Goal: Task Accomplishment & Management: Complete application form

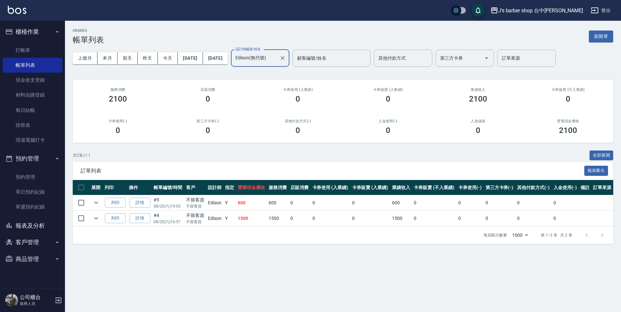
type input "Edison(無代號)"
click at [285, 59] on icon "Clear" at bounding box center [283, 58] width 4 height 4
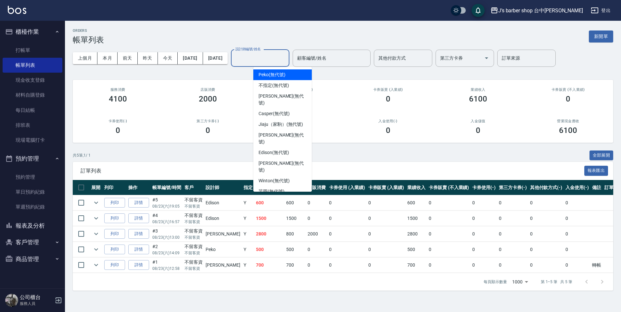
click at [286, 57] on input "設計師編號/姓名" at bounding box center [260, 58] width 53 height 11
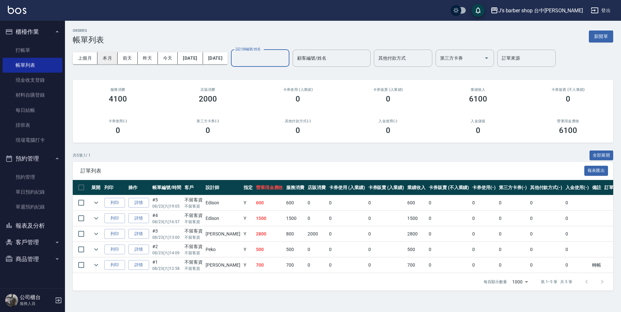
click at [114, 64] on button "本月" at bounding box center [107, 58] width 20 height 12
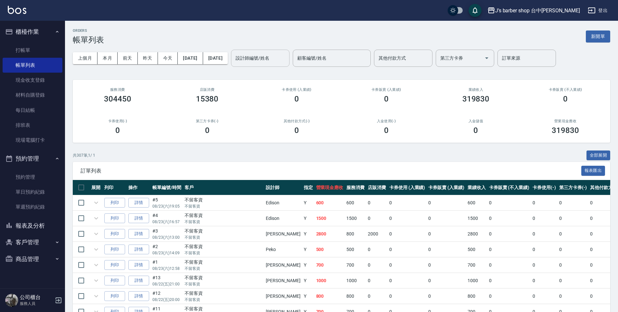
click at [279, 61] on div "設計師編號/姓名 設計師編號/姓名" at bounding box center [260, 58] width 58 height 17
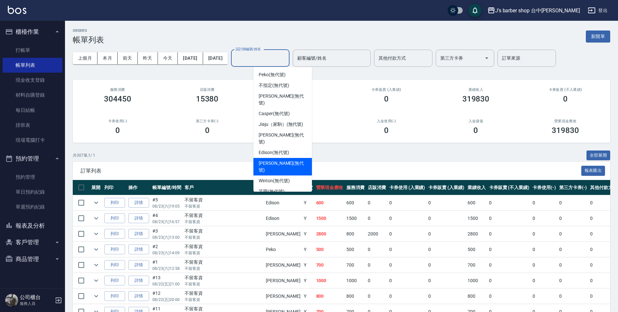
click at [282, 160] on span "[PERSON_NAME] (無代號)" at bounding box center [283, 167] width 48 height 14
type input "[PERSON_NAME](無代號)"
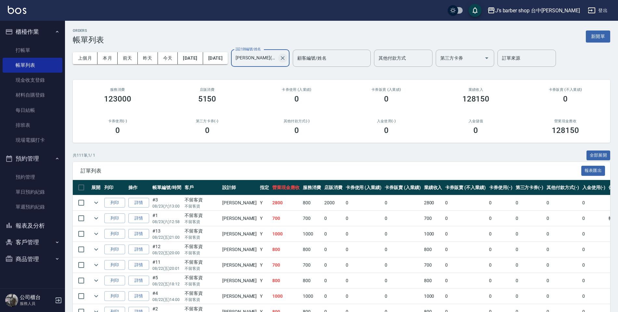
click at [286, 57] on icon "Clear" at bounding box center [282, 58] width 6 height 6
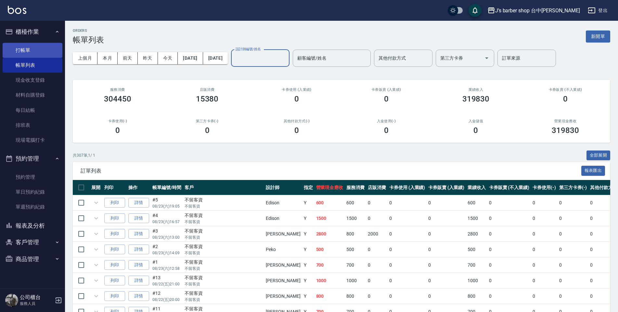
click at [35, 51] on link "打帳單" at bounding box center [33, 50] width 60 height 15
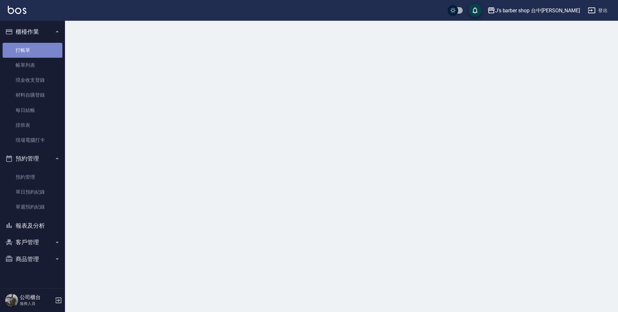
click at [32, 51] on link "打帳單" at bounding box center [33, 50] width 60 height 15
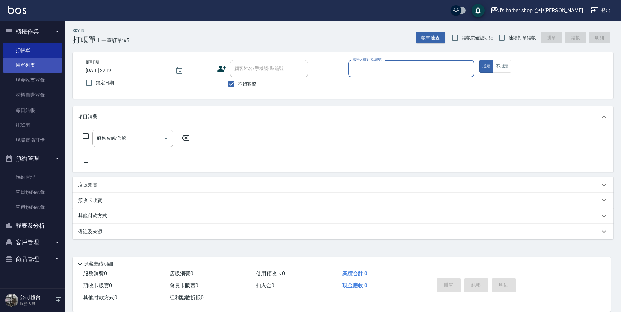
click at [37, 61] on link "帳單列表" at bounding box center [33, 65] width 60 height 15
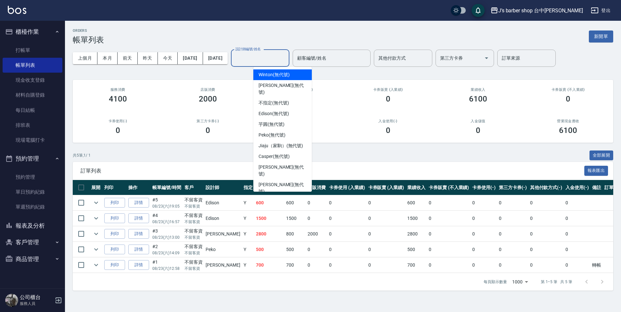
click at [273, 61] on input "設計師編號/姓名" at bounding box center [260, 58] width 53 height 11
click at [268, 82] on span "[PERSON_NAME] (無代號)" at bounding box center [283, 89] width 48 height 14
type input "[PERSON_NAME](無代號)"
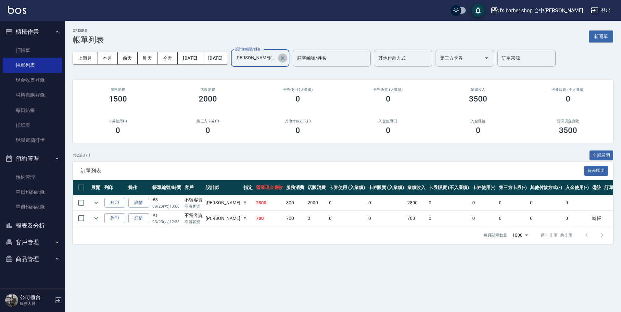
click at [286, 57] on icon "Clear" at bounding box center [282, 58] width 6 height 6
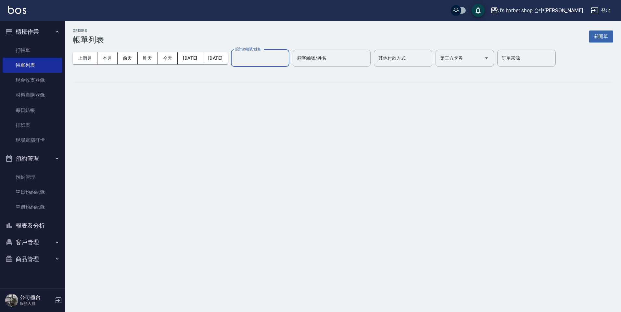
click at [262, 57] on input "設計師編號/姓名" at bounding box center [260, 58] width 53 height 11
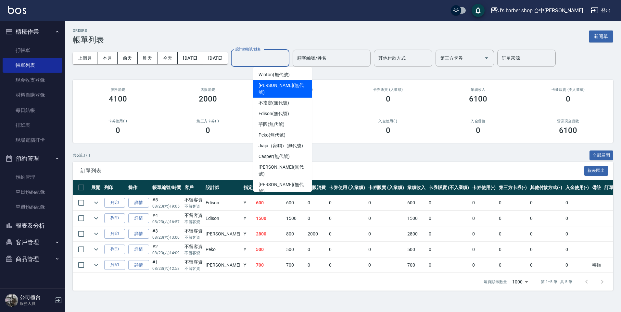
click at [266, 82] on div "[PERSON_NAME] (無代號)" at bounding box center [282, 89] width 58 height 18
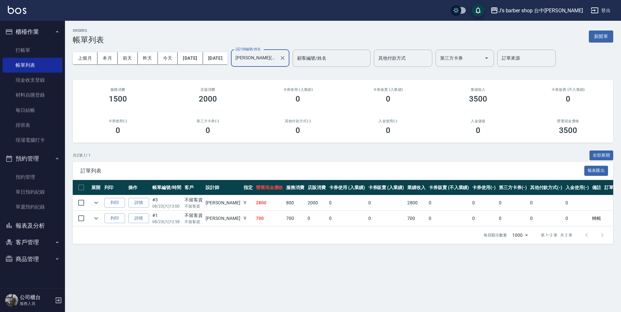
click at [286, 56] on div at bounding box center [282, 58] width 8 height 17
click at [277, 57] on input "[PERSON_NAME](無代號)" at bounding box center [255, 58] width 43 height 11
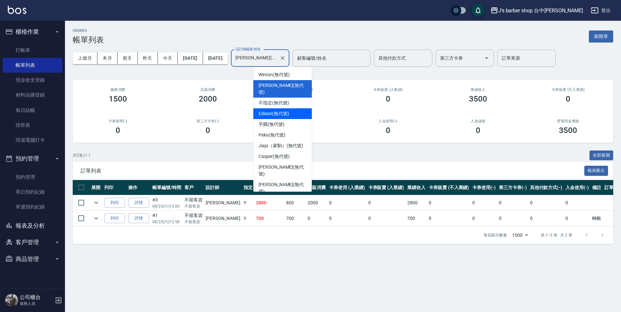
click at [270, 110] on span "Edison (無代號)" at bounding box center [274, 113] width 30 height 7
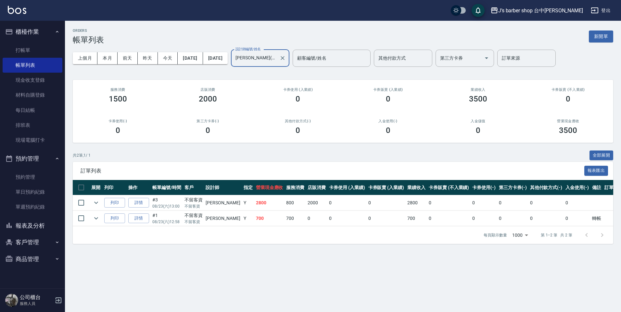
type input "Edison(無代號)"
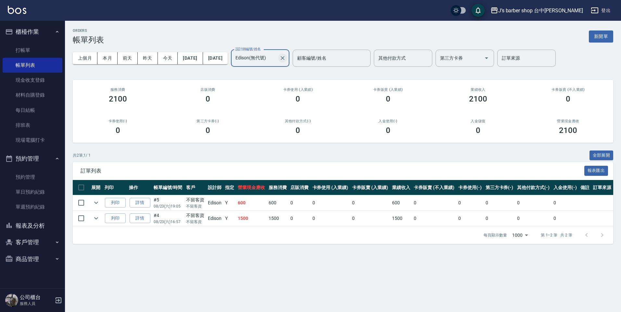
click at [285, 59] on icon "Clear" at bounding box center [283, 58] width 4 height 4
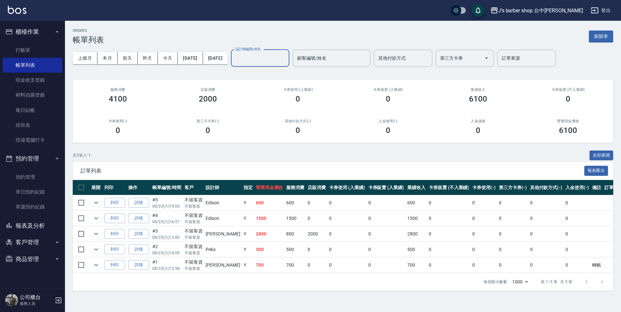
click at [262, 56] on input "設計師編號/姓名" at bounding box center [260, 58] width 53 height 11
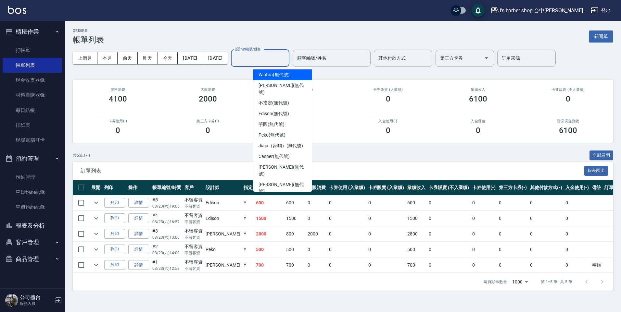
click at [271, 76] on span "Winton (無代號)" at bounding box center [274, 74] width 31 height 7
type input "Winton(無代號)"
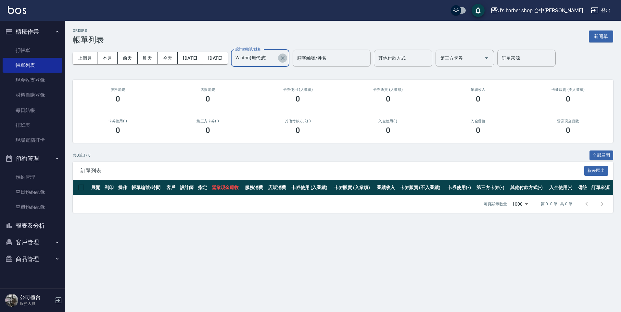
click at [286, 60] on icon "Clear" at bounding box center [282, 58] width 6 height 6
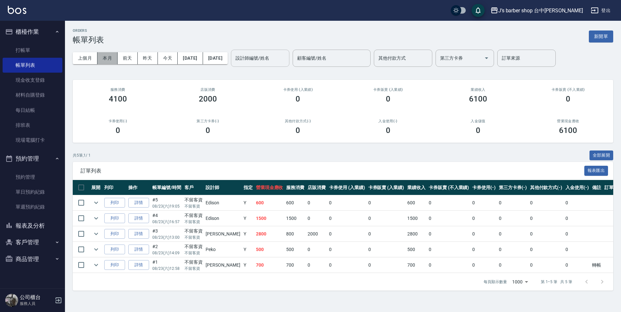
click at [106, 57] on button "本月" at bounding box center [107, 58] width 20 height 12
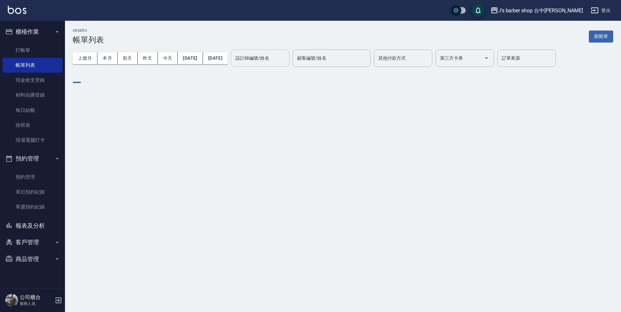
click at [281, 58] on div "設計師編號/姓名 設計師編號/姓名" at bounding box center [260, 58] width 58 height 17
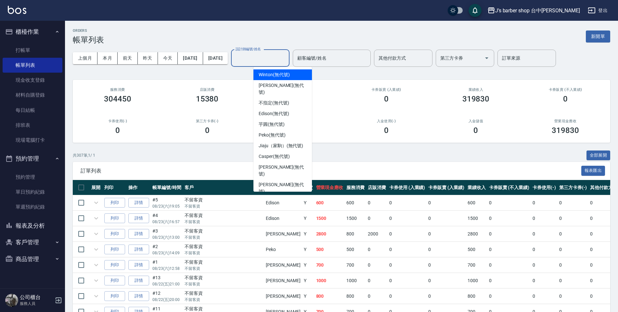
click at [270, 88] on div "[PERSON_NAME] (無代號)" at bounding box center [282, 89] width 58 height 18
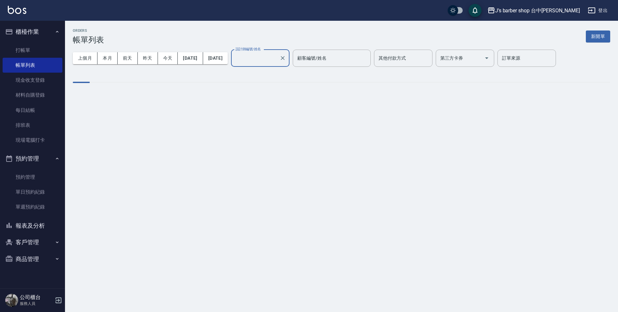
type input "[PERSON_NAME](無代號)"
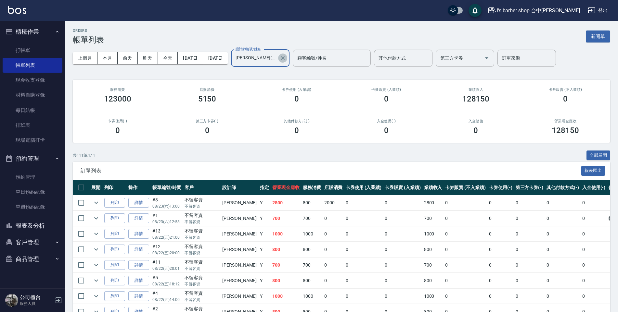
click at [286, 59] on icon "Clear" at bounding box center [282, 58] width 6 height 6
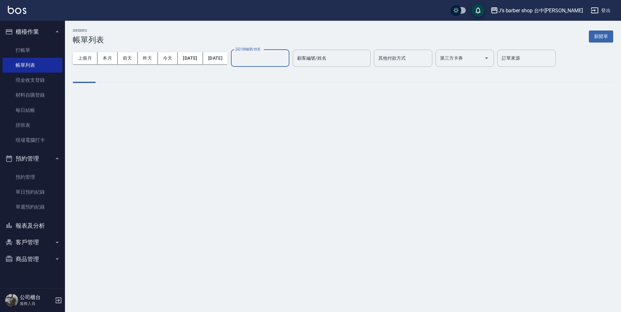
click at [277, 58] on input "設計師編號/姓名" at bounding box center [260, 58] width 53 height 11
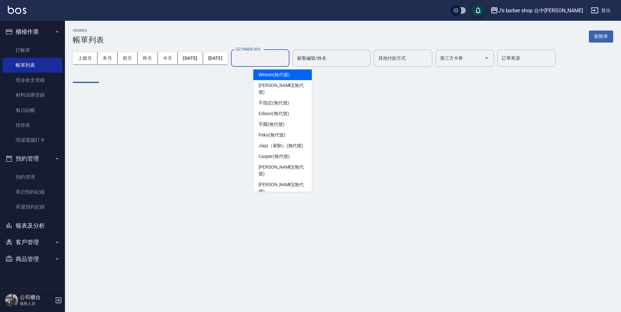
click at [263, 75] on span "Winton (無代號)" at bounding box center [274, 74] width 31 height 7
type input "Winton(無代號)"
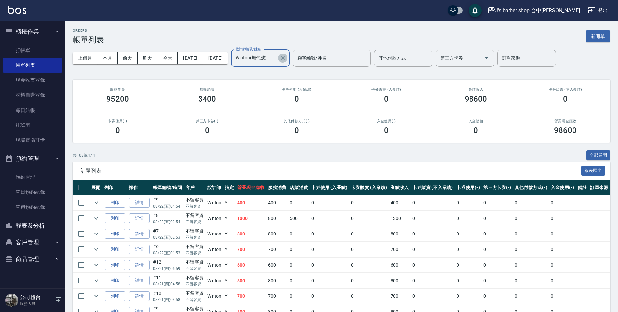
click at [285, 57] on icon "Clear" at bounding box center [283, 58] width 4 height 4
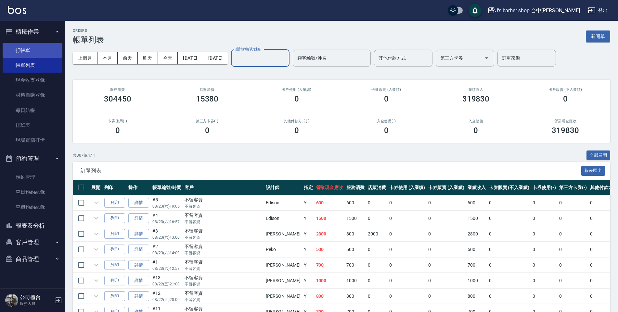
click at [48, 53] on link "打帳單" at bounding box center [33, 50] width 60 height 15
